Goal: Find specific page/section: Locate item on page

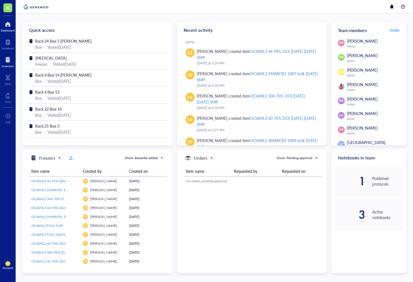
click at [9, 61] on div at bounding box center [8, 59] width 12 height 9
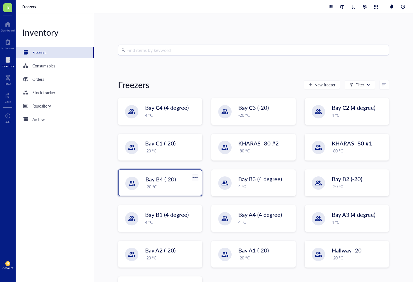
scroll to position [30, 0]
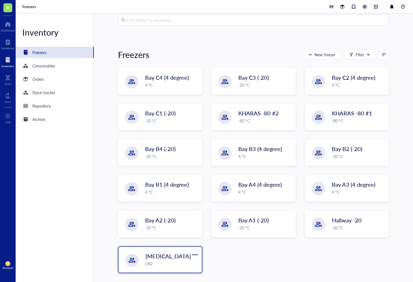
click at [161, 255] on span "[MEDICAL_DATA]" at bounding box center [167, 256] width 45 height 8
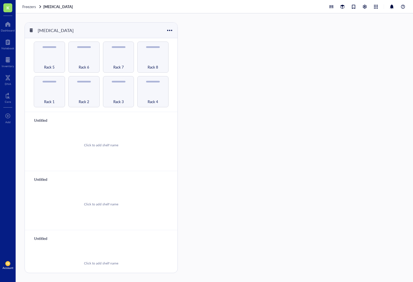
scroll to position [156, 0]
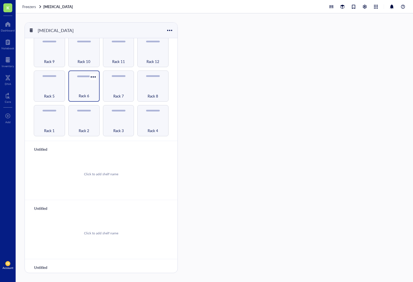
click at [84, 88] on div "Rack 6" at bounding box center [84, 93] width 26 height 12
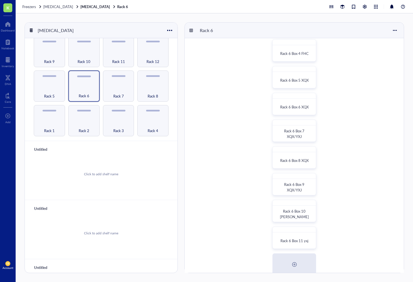
scroll to position [139, 0]
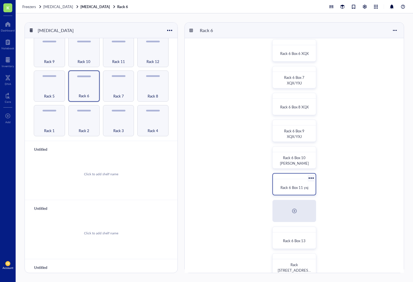
click at [288, 184] on div "Rack 6 Box 11 yxj" at bounding box center [294, 188] width 38 height 12
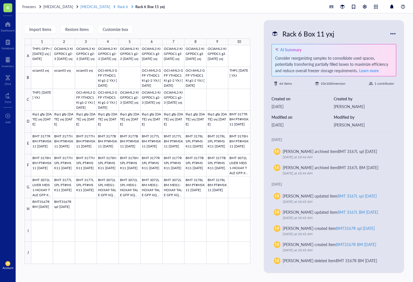
click at [91, 6] on span "[MEDICAL_DATA]" at bounding box center [95, 6] width 30 height 5
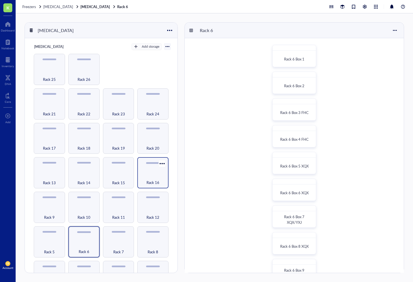
click at [149, 181] on span "Rack 16" at bounding box center [152, 183] width 13 height 6
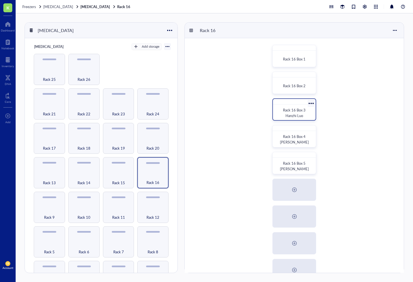
click at [289, 115] on span "Rack 16 Box 3 Hanzhi Luo" at bounding box center [294, 112] width 23 height 11
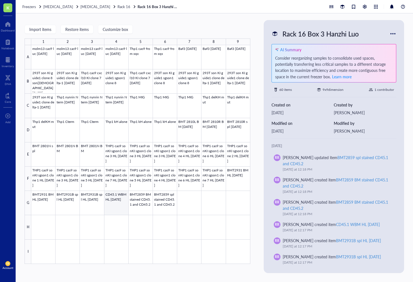
click at [115, 207] on div at bounding box center [140, 154] width 219 height 219
